Goal: Go to known website: Go to known website

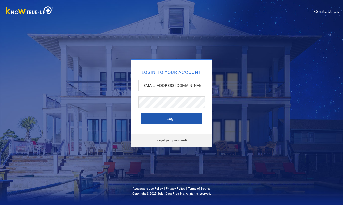
click at [177, 119] on button "Login" at bounding box center [171, 118] width 61 height 11
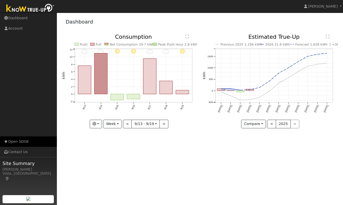
click at [24, 141] on link "Open SDGE" at bounding box center [28, 141] width 57 height 10
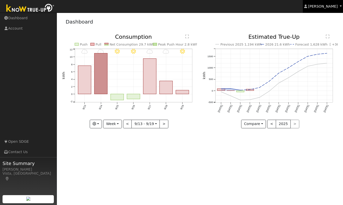
click at [330, 7] on span "[PERSON_NAME]" at bounding box center [323, 6] width 30 height 4
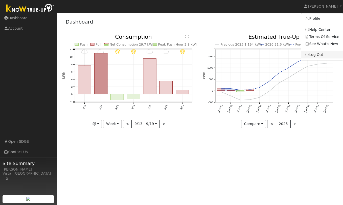
click at [309, 53] on icon at bounding box center [307, 55] width 5 height 4
